Goal: Check status: Check status

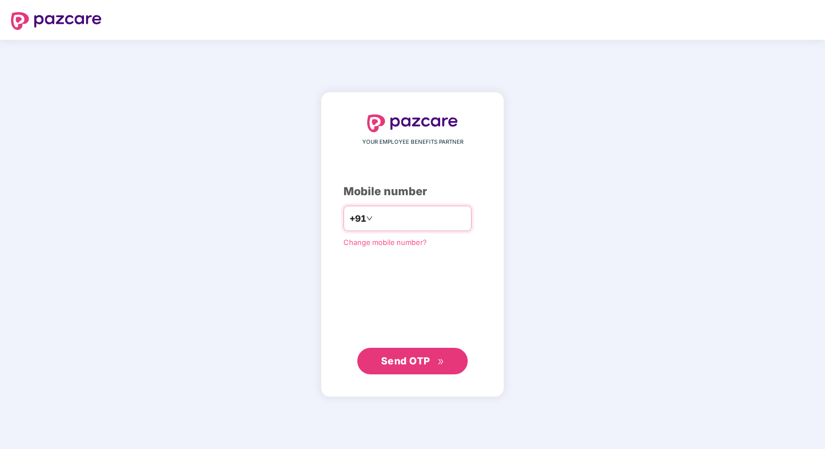
type input "**********"
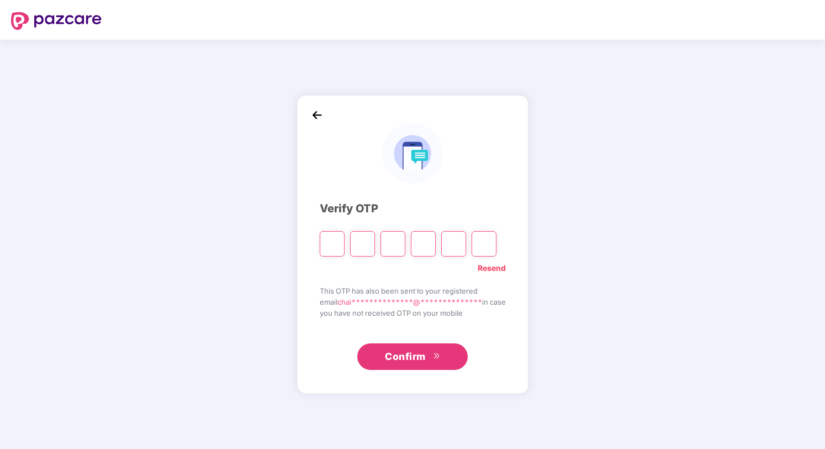
click at [496, 264] on link "Resend" at bounding box center [492, 268] width 28 height 12
click at [330, 246] on input "Please enter verification code. Digit 1" at bounding box center [332, 243] width 25 height 25
type input "*"
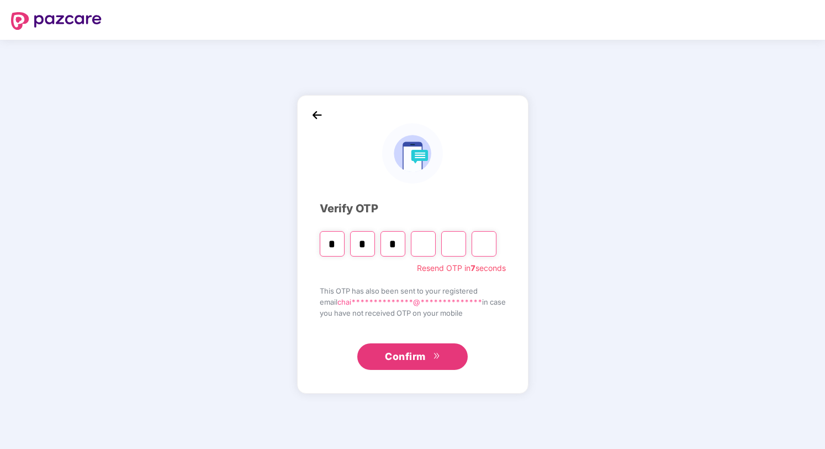
type input "*"
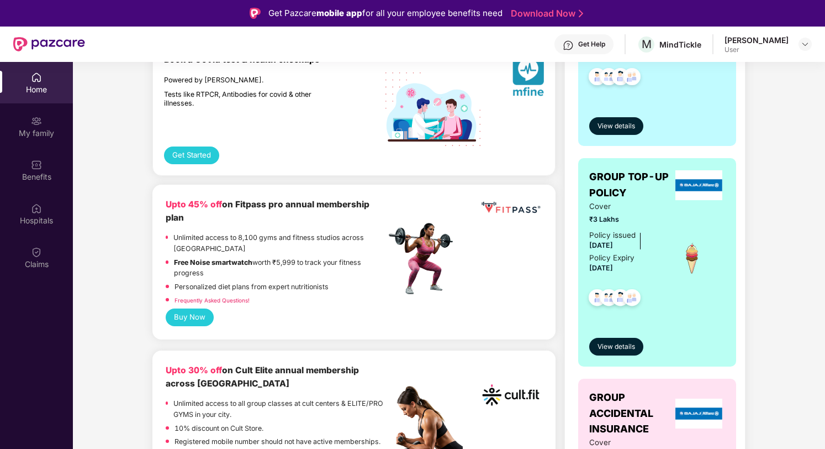
scroll to position [314, 0]
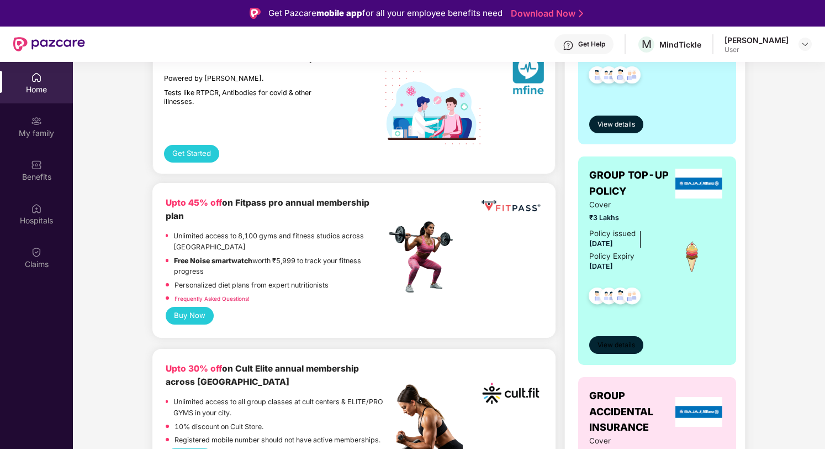
click at [618, 348] on span "View details" at bounding box center [617, 345] width 38 height 10
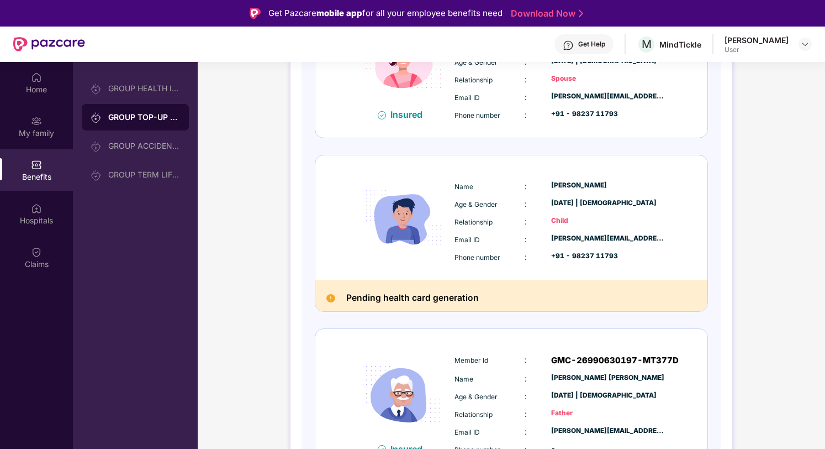
scroll to position [329, 0]
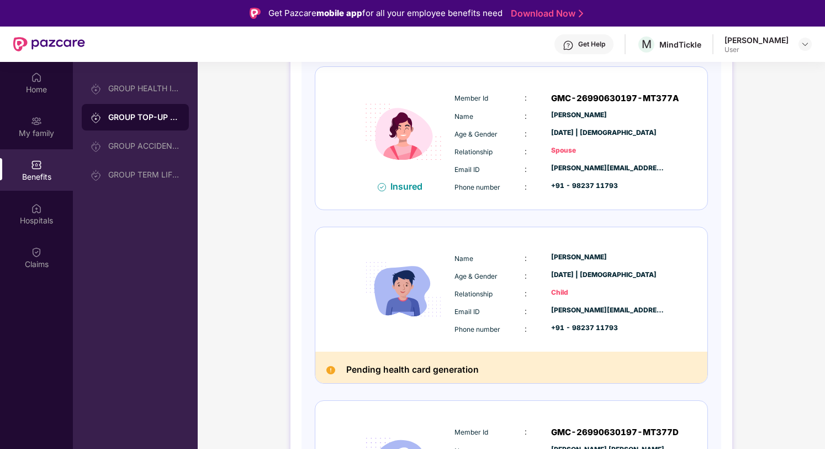
click at [417, 377] on div "Pending health card generation" at bounding box center [511, 366] width 392 height 31
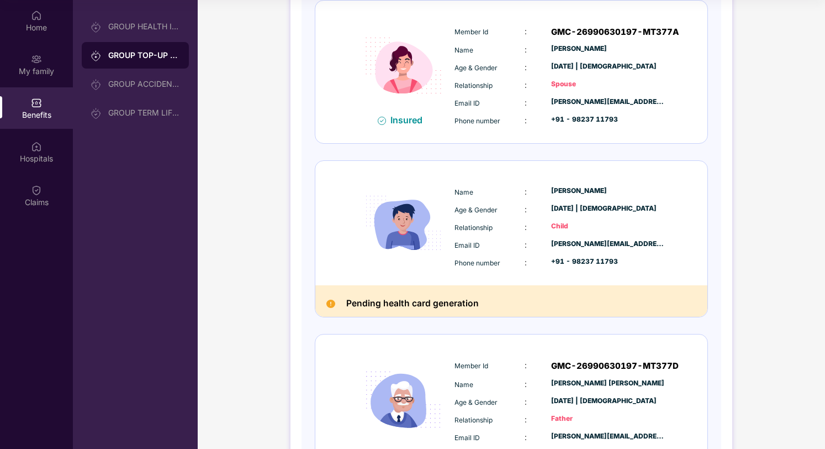
scroll to position [319, 0]
